Goal: Task Accomplishment & Management: Manage account settings

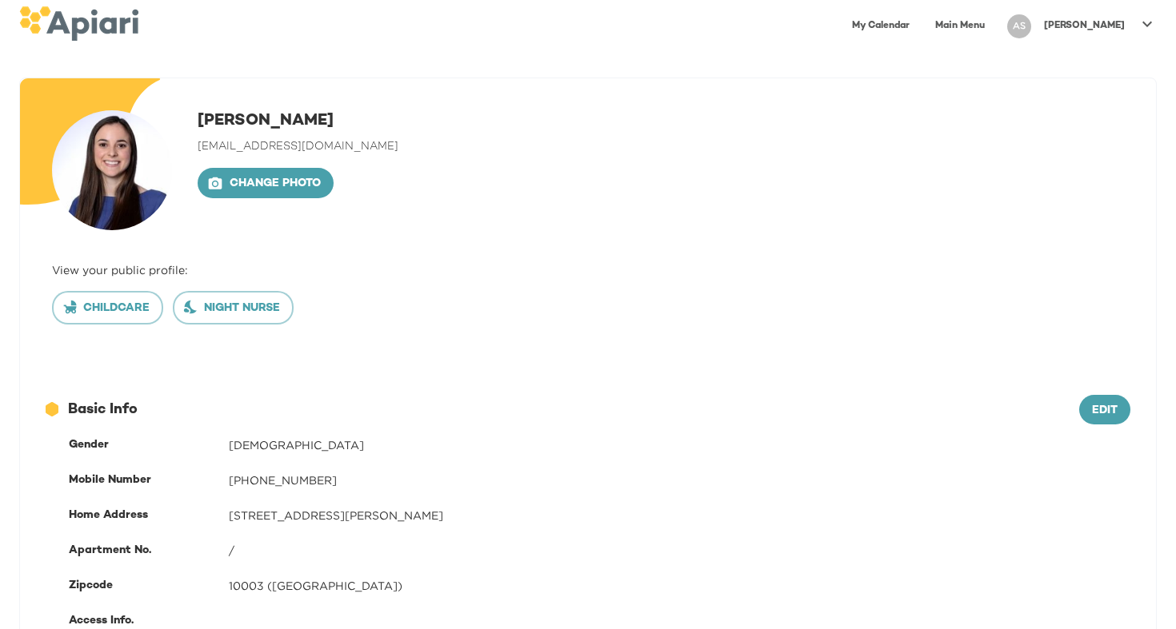
click at [1139, 30] on icon at bounding box center [1146, 23] width 19 height 19
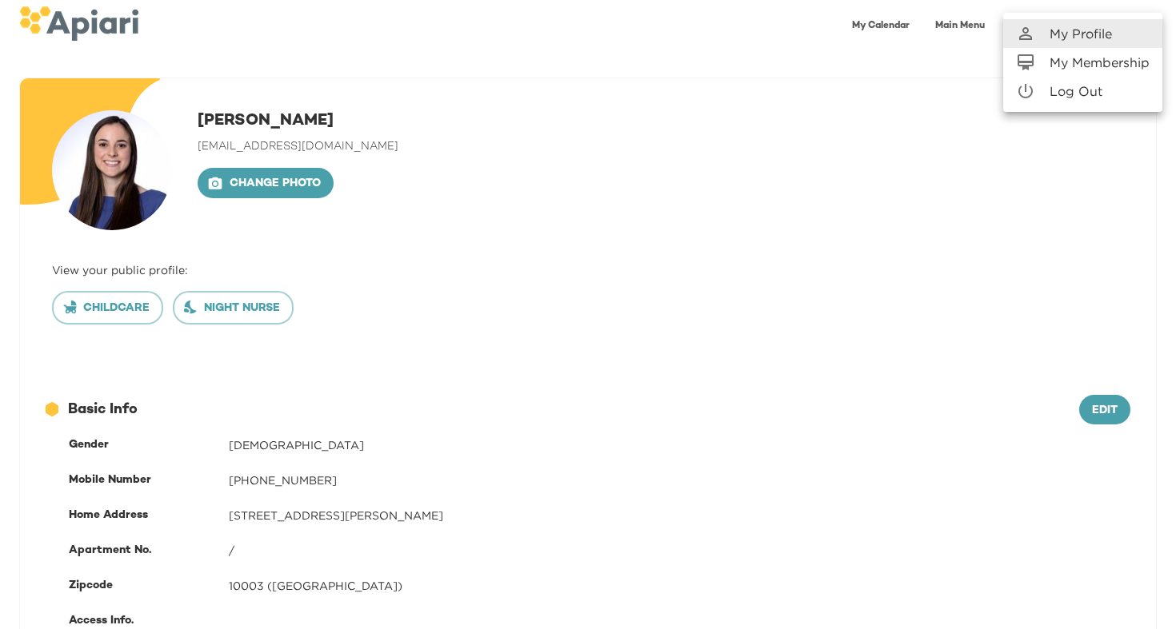
click at [1086, 73] on link "My Membership" at bounding box center [1082, 62] width 159 height 29
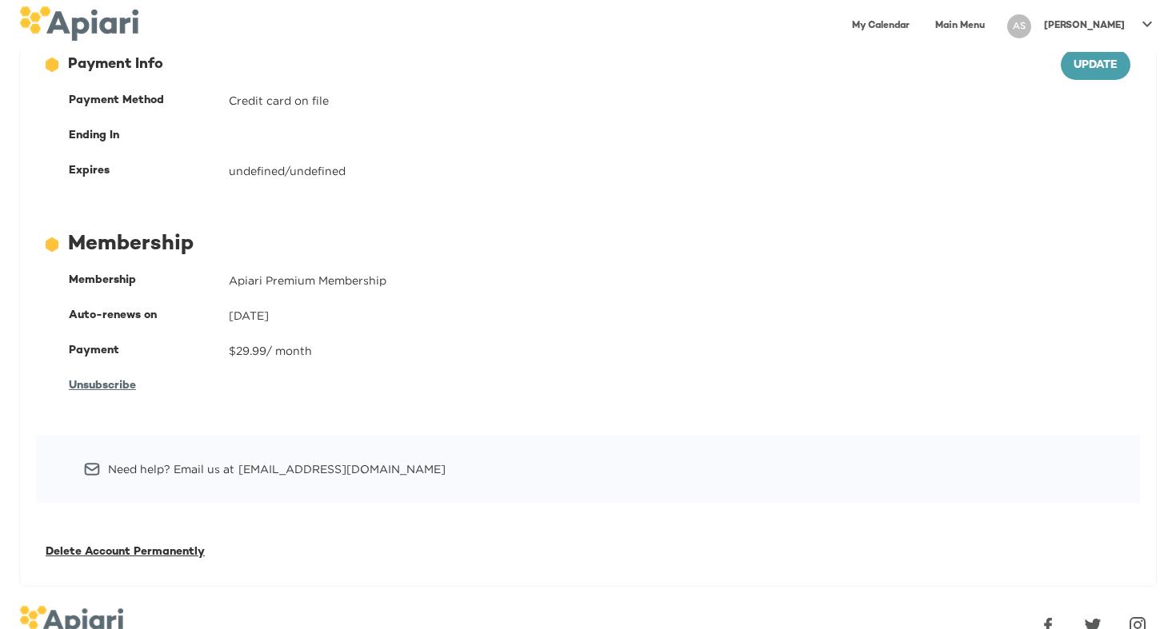
scroll to position [129, 0]
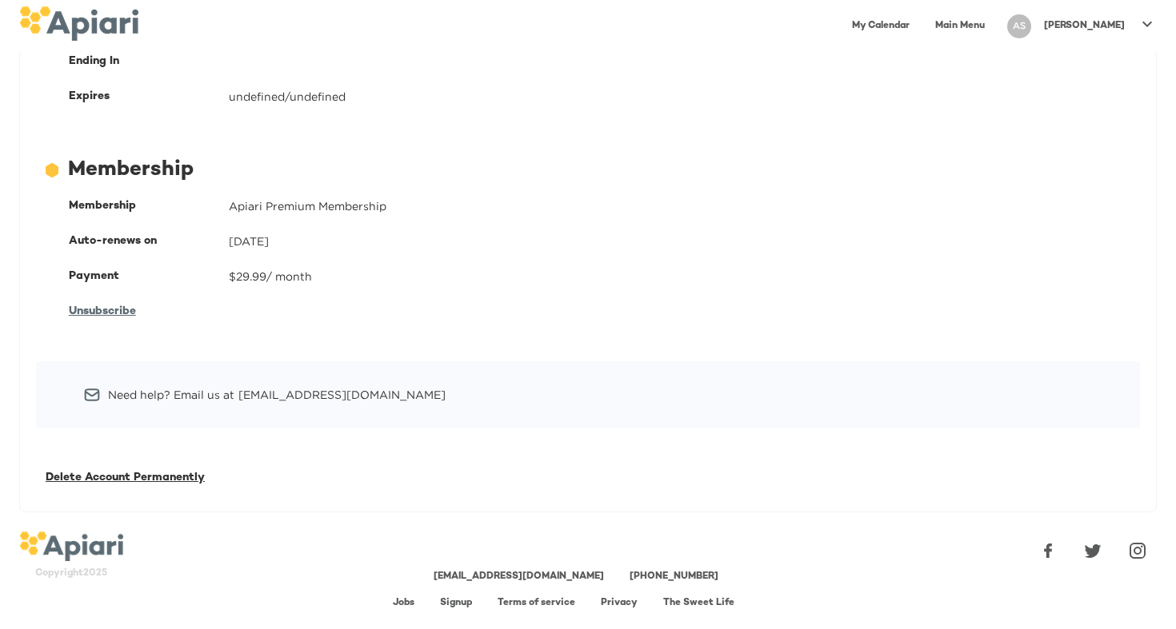
click at [95, 312] on span "Unsubscribe" at bounding box center [102, 312] width 67 height 12
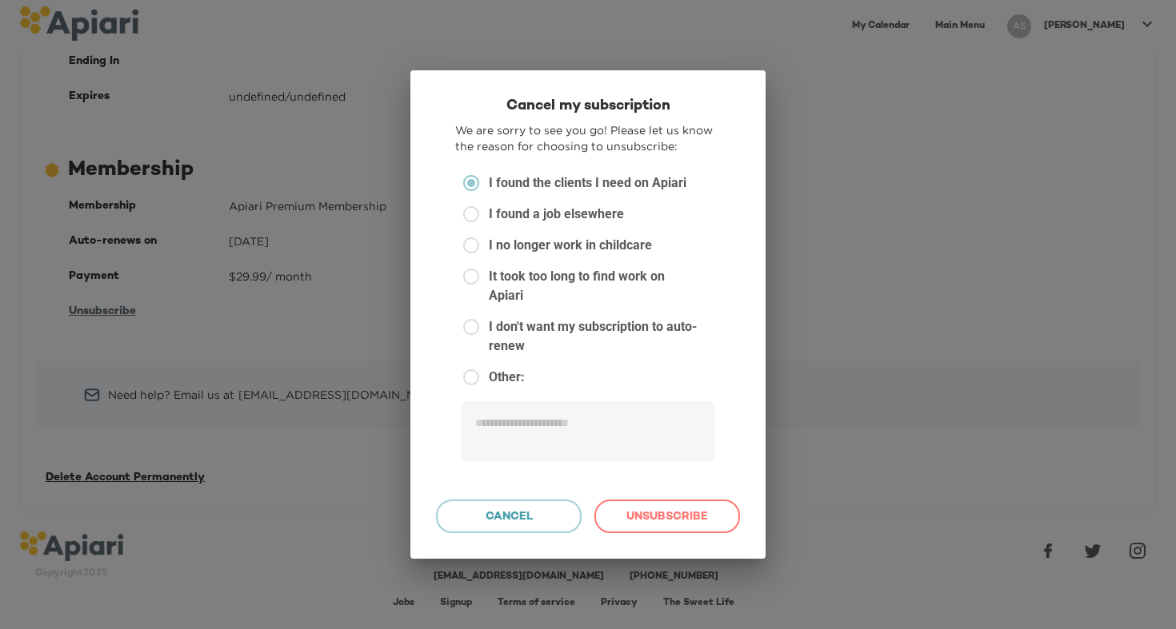
click at [603, 224] on span "I found a job elsewhere" at bounding box center [556, 214] width 135 height 19
click at [630, 508] on span "Unsubscribe" at bounding box center [667, 518] width 118 height 20
type textarea "*"
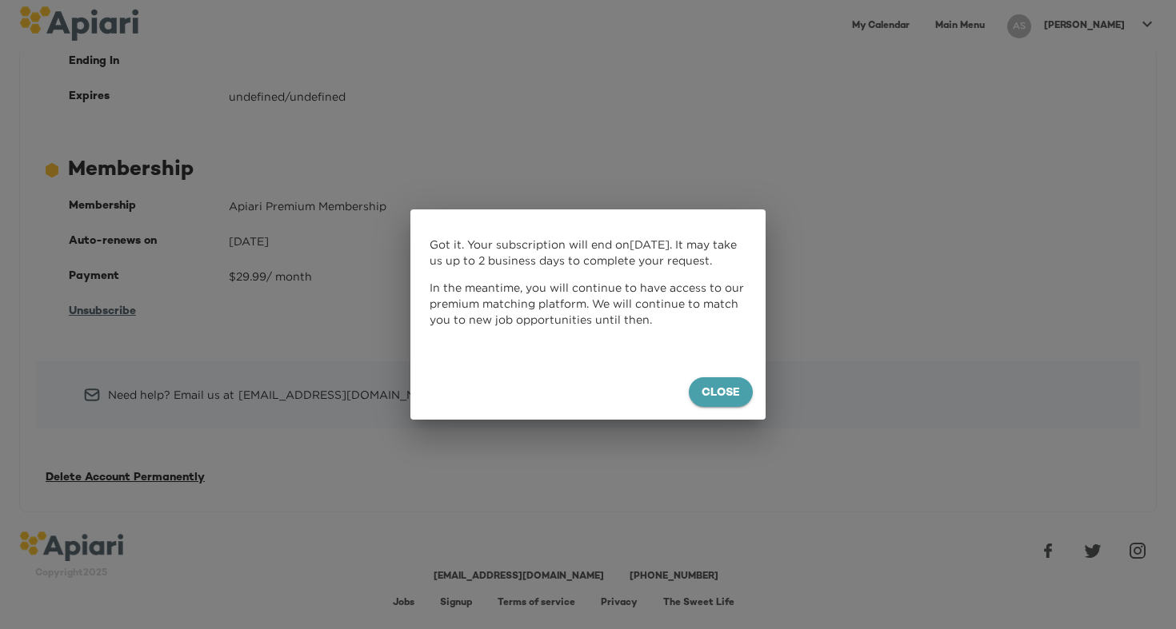
click at [720, 396] on span "Close" at bounding box center [720, 394] width 38 height 20
